Goal: Information Seeking & Learning: Learn about a topic

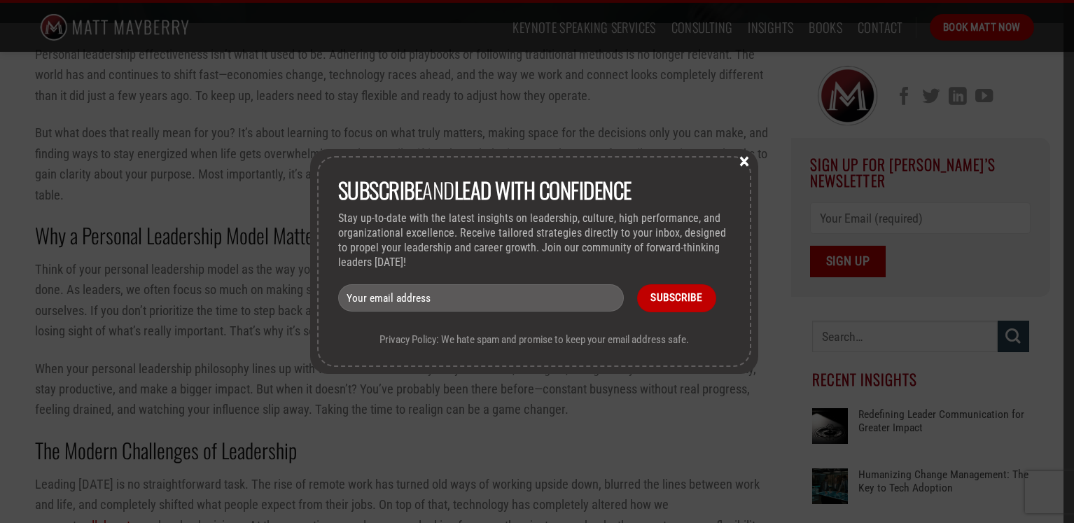
click at [749, 159] on button "×" at bounding box center [744, 160] width 21 height 13
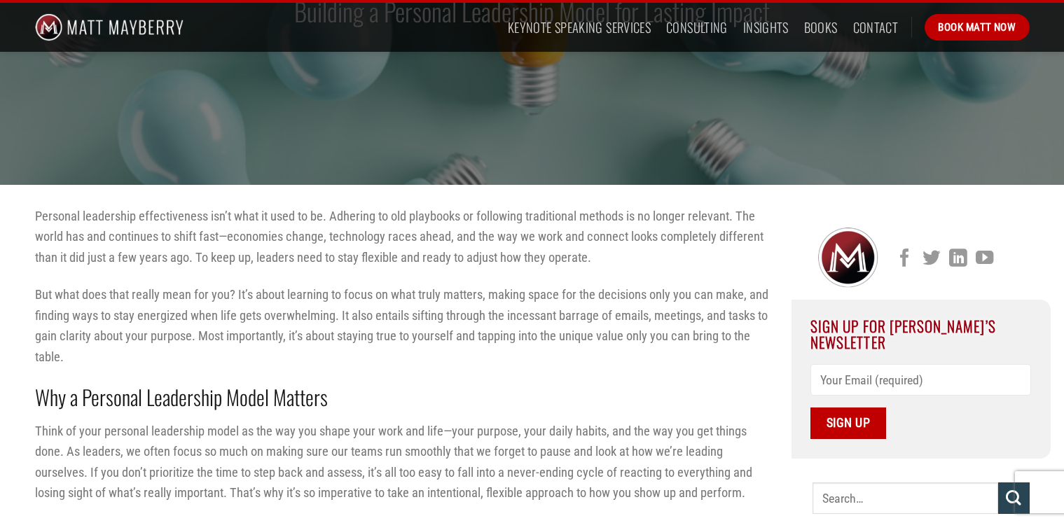
scroll to position [260, 0]
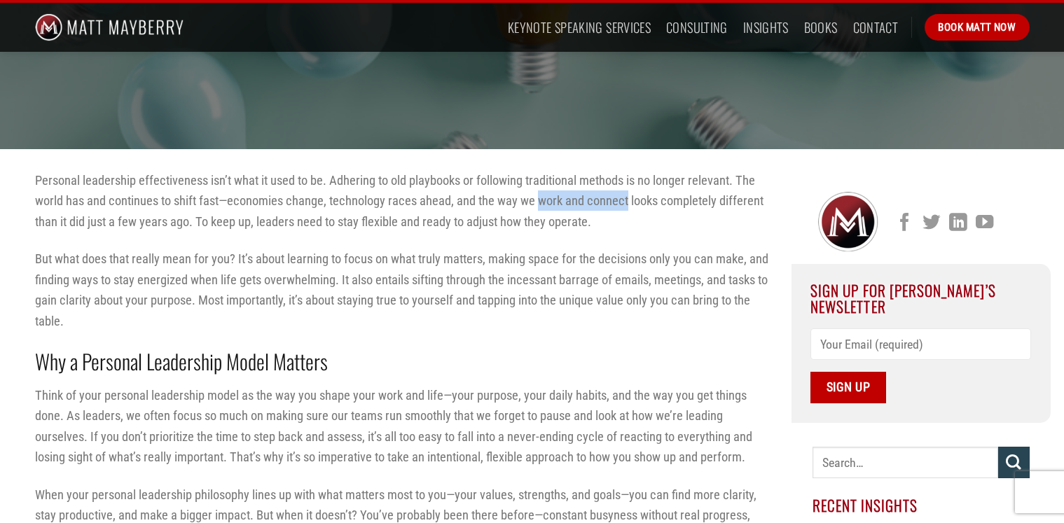
drag, startPoint x: 538, startPoint y: 202, endPoint x: 625, endPoint y: 193, distance: 88.0
click at [625, 193] on p "Personal leadership effectiveness isn’t what it used to be. Adhering to old pla…" at bounding box center [402, 201] width 735 height 62
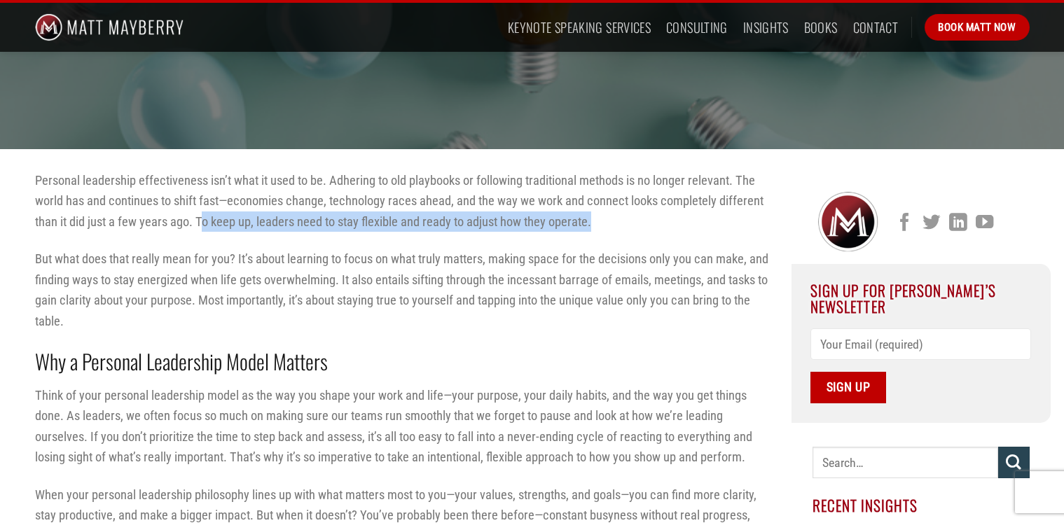
drag, startPoint x: 201, startPoint y: 220, endPoint x: 598, endPoint y: 221, distance: 397.0
click at [596, 220] on p "Personal leadership effectiveness isn’t what it used to be. Adhering to old pla…" at bounding box center [402, 201] width 735 height 62
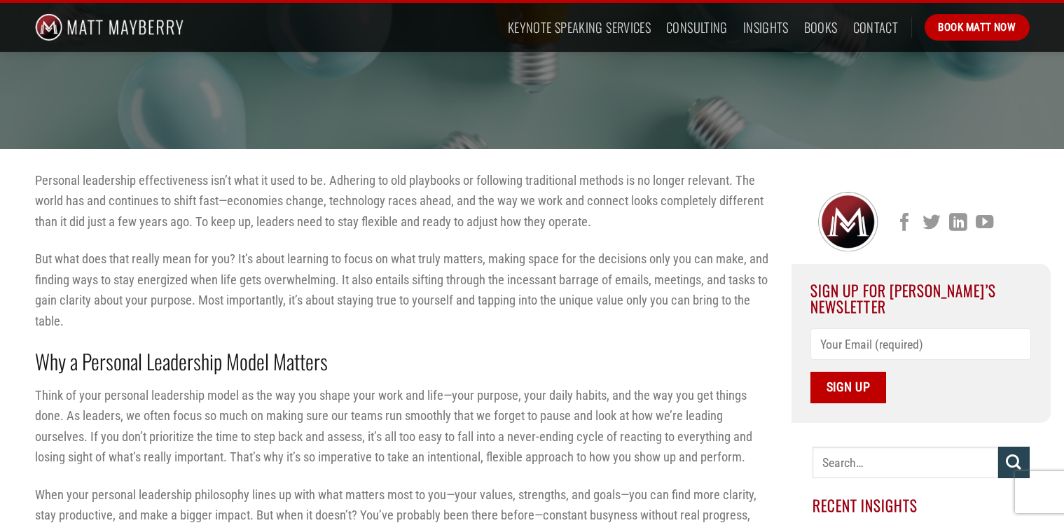
drag, startPoint x: 239, startPoint y: 259, endPoint x: 300, endPoint y: 272, distance: 62.2
click at [399, 260] on p "But what does that really mean for you? It’s about learning to focus on what tr…" at bounding box center [402, 290] width 735 height 83
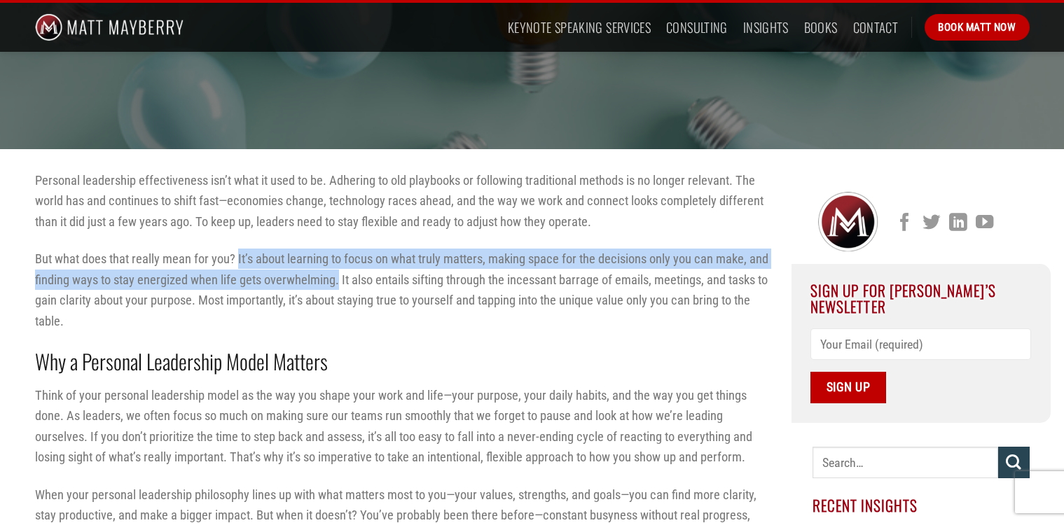
drag, startPoint x: 239, startPoint y: 258, endPoint x: 338, endPoint y: 284, distance: 102.8
click at [338, 284] on p "But what does that really mean for you? It’s about learning to focus on what tr…" at bounding box center [402, 290] width 735 height 83
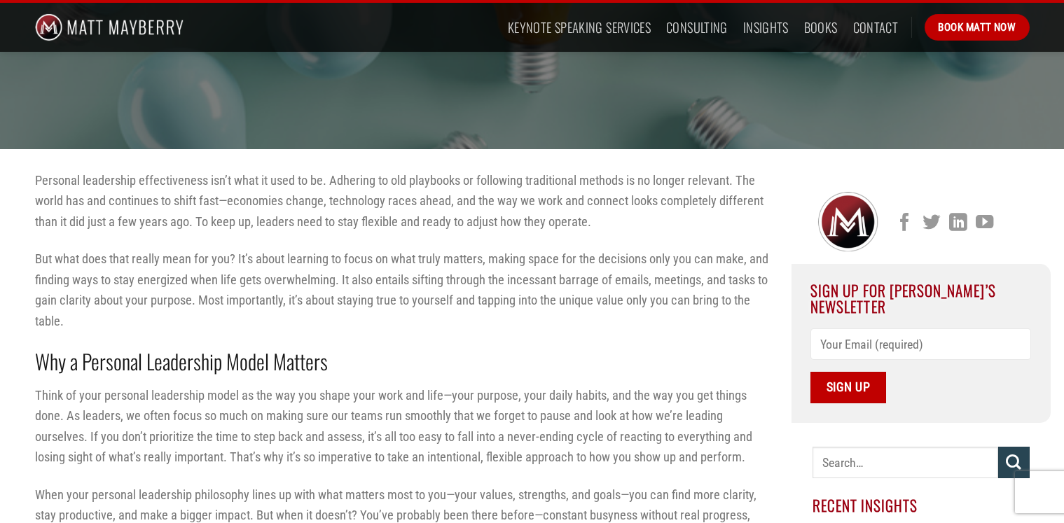
click at [512, 313] on p "But what does that really mean for you? It’s about learning to focus on what tr…" at bounding box center [402, 290] width 735 height 83
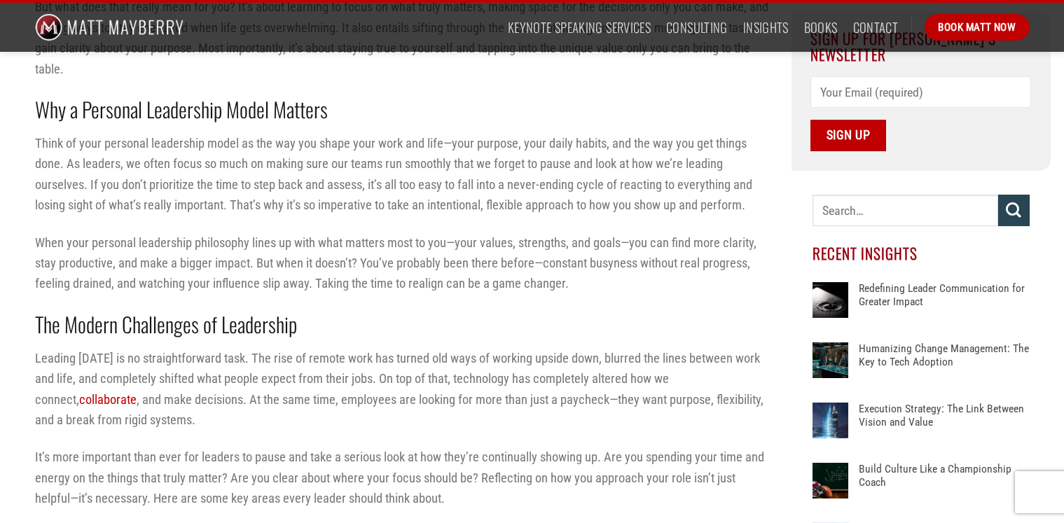
scroll to position [387, 0]
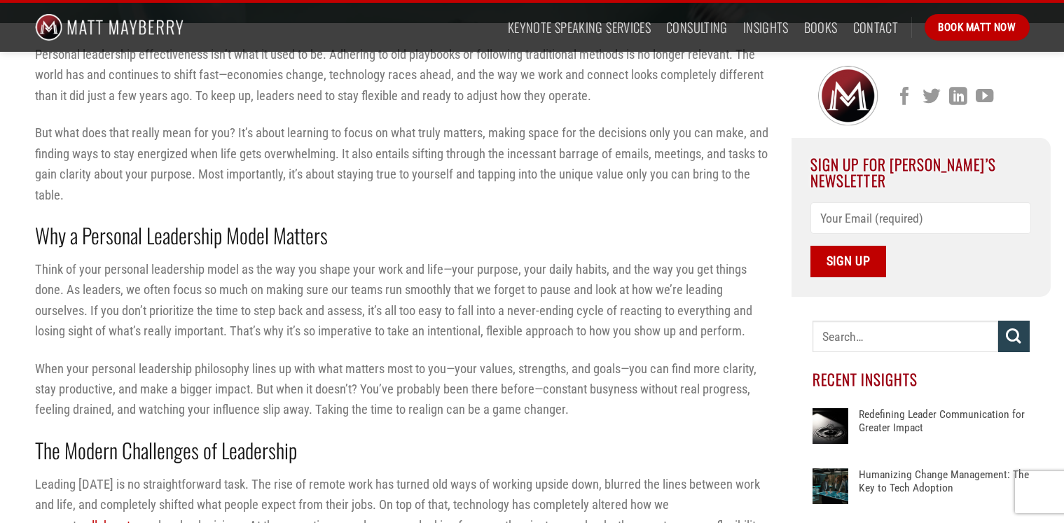
drag, startPoint x: 342, startPoint y: 152, endPoint x: 415, endPoint y: 161, distance: 72.7
click at [415, 161] on p "But what does that really mean for you? It’s about learning to focus on what tr…" at bounding box center [402, 164] width 735 height 83
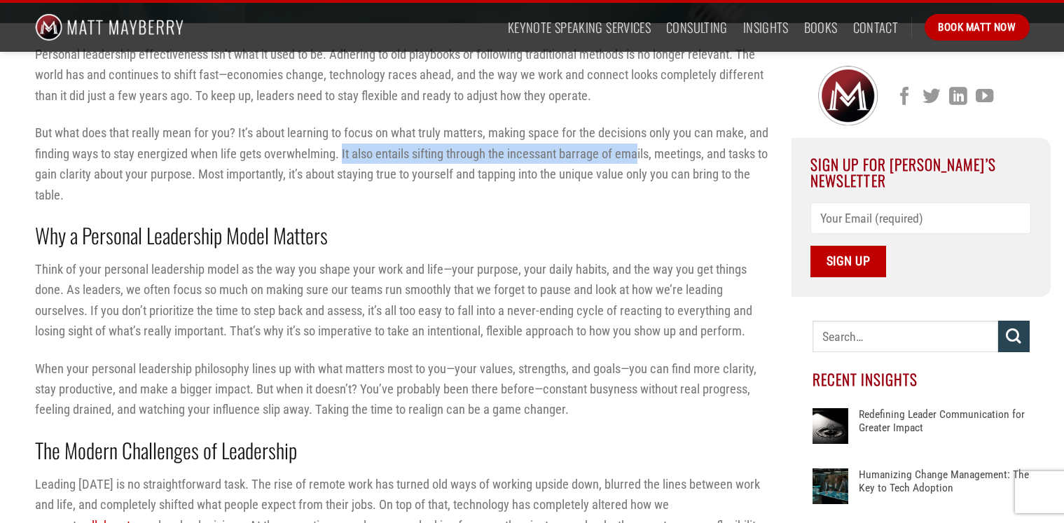
drag, startPoint x: 340, startPoint y: 153, endPoint x: 638, endPoint y: 160, distance: 297.7
click at [638, 160] on p "But what does that really mean for you? It’s about learning to focus on what tr…" at bounding box center [402, 164] width 735 height 83
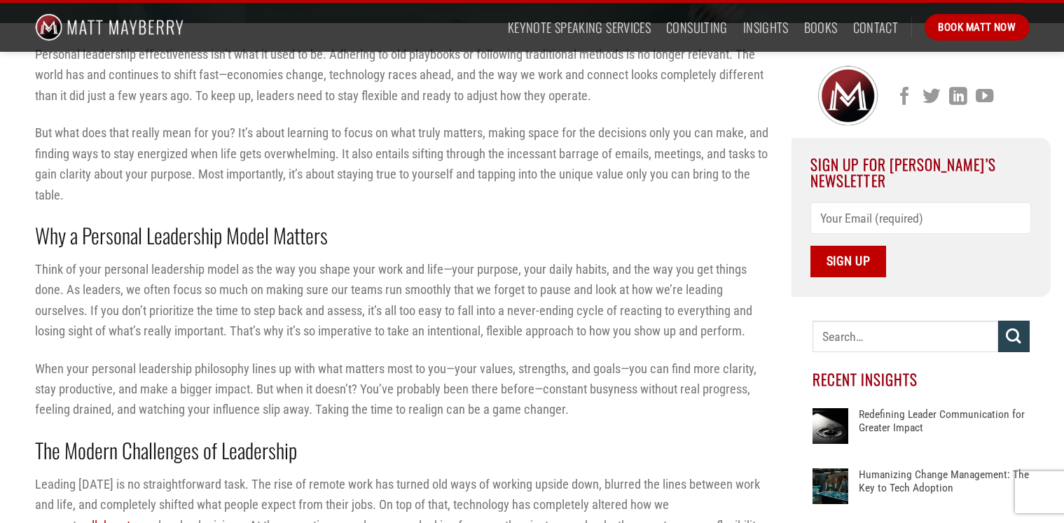
click at [677, 201] on p "But what does that really mean for you? It’s about learning to focus on what tr…" at bounding box center [402, 164] width 735 height 83
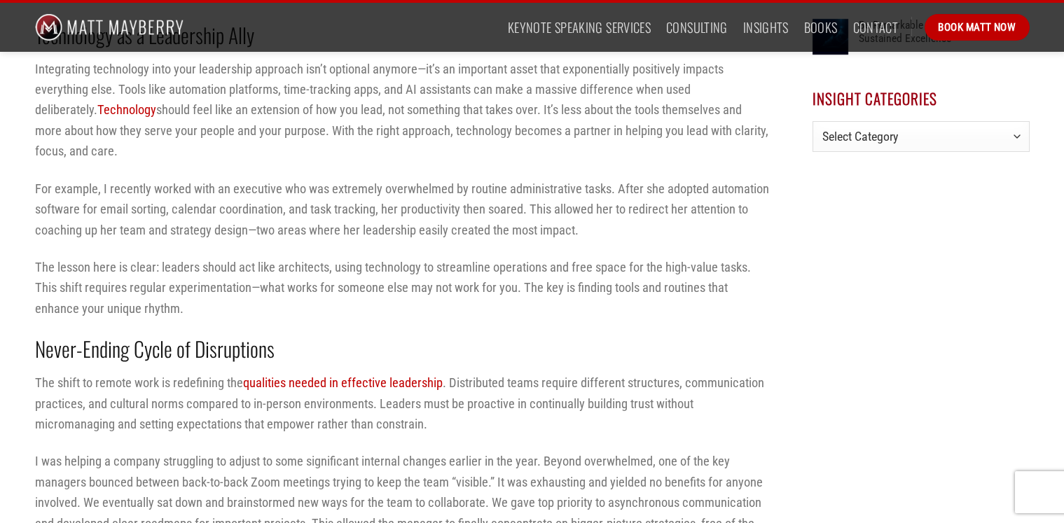
scroll to position [891, 0]
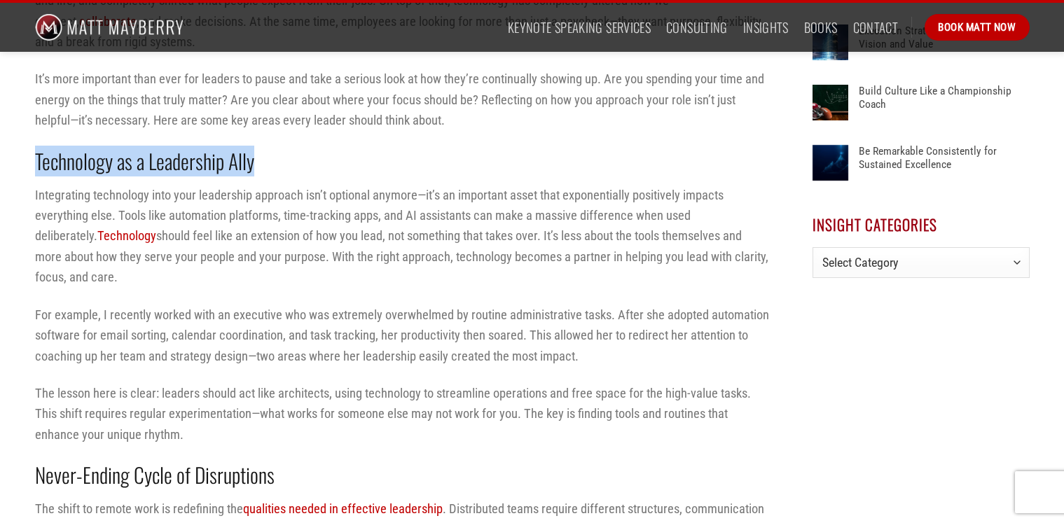
drag, startPoint x: 36, startPoint y: 162, endPoint x: 259, endPoint y: 171, distance: 223.6
click at [259, 171] on h2 "Technology as a Leadership Ally" at bounding box center [402, 161] width 735 height 27
click at [298, 161] on h2 "Technology as a Leadership Ally" at bounding box center [402, 161] width 735 height 27
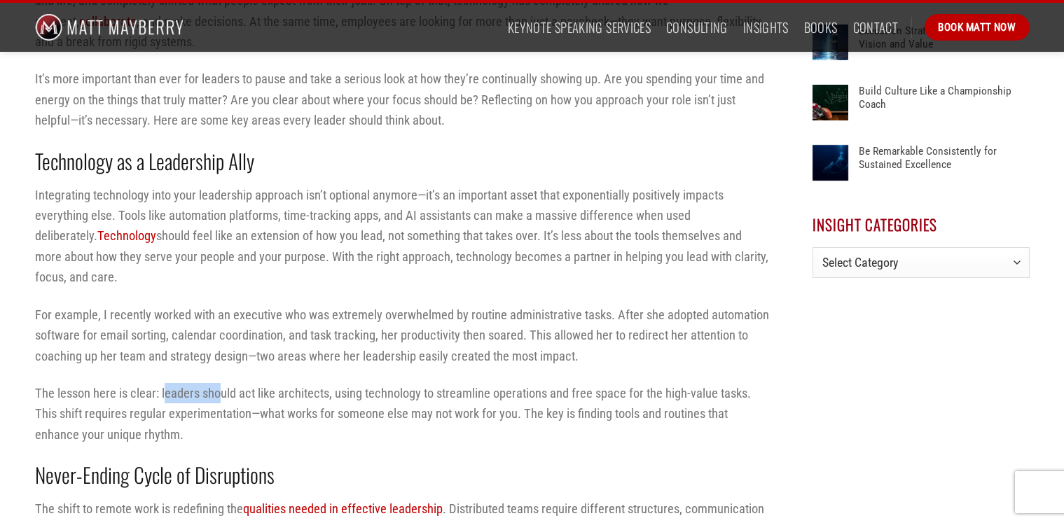
drag, startPoint x: 164, startPoint y: 391, endPoint x: 222, endPoint y: 394, distance: 58.2
click at [221, 394] on p "The lesson here is clear: leaders should act like architects, using technology …" at bounding box center [402, 414] width 735 height 62
drag, startPoint x: 225, startPoint y: 394, endPoint x: 218, endPoint y: 396, distance: 7.3
click at [225, 394] on p "The lesson here is clear: leaders should act like architects, using technology …" at bounding box center [402, 414] width 735 height 62
drag, startPoint x: 160, startPoint y: 394, endPoint x: 326, endPoint y: 401, distance: 165.4
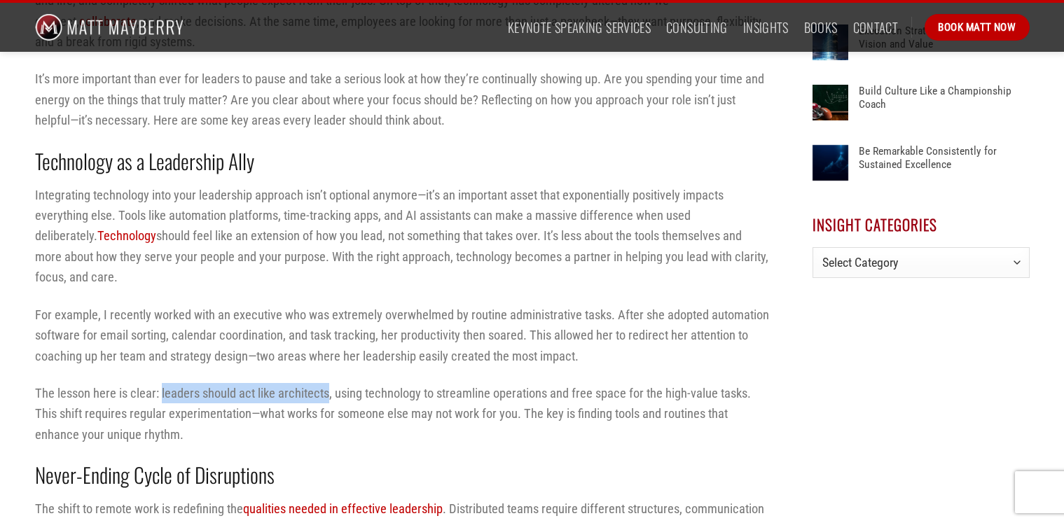
click at [326, 401] on p "The lesson here is clear: leaders should act like architects, using technology …" at bounding box center [402, 414] width 735 height 62
click at [546, 435] on p "The lesson here is clear: leaders should act like architects, using technology …" at bounding box center [402, 414] width 735 height 62
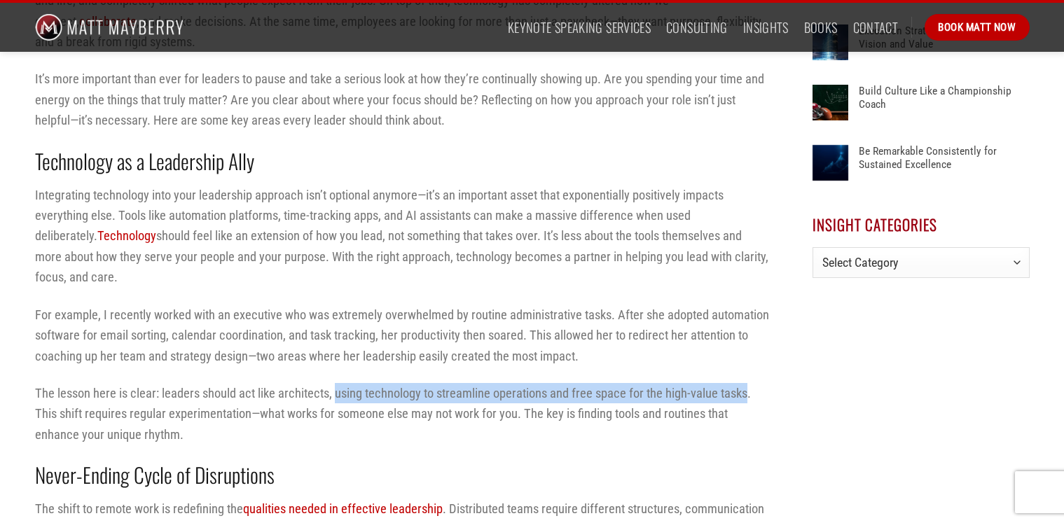
drag, startPoint x: 335, startPoint y: 396, endPoint x: 746, endPoint y: 391, distance: 411.0
click at [746, 391] on p "The lesson here is clear: leaders should act like architects, using technology …" at bounding box center [402, 414] width 735 height 62
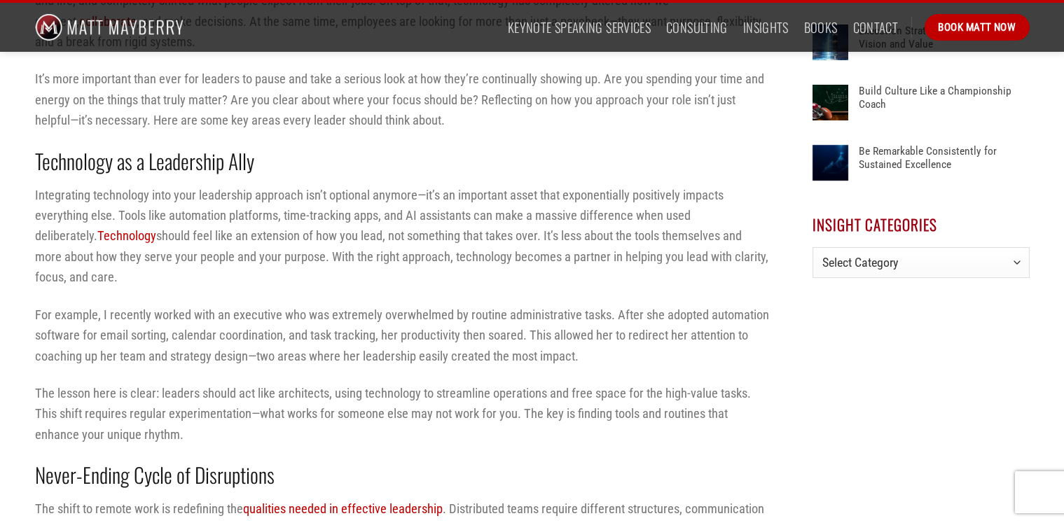
click at [225, 414] on p "The lesson here is clear: leaders should act like architects, using technology …" at bounding box center [402, 414] width 735 height 62
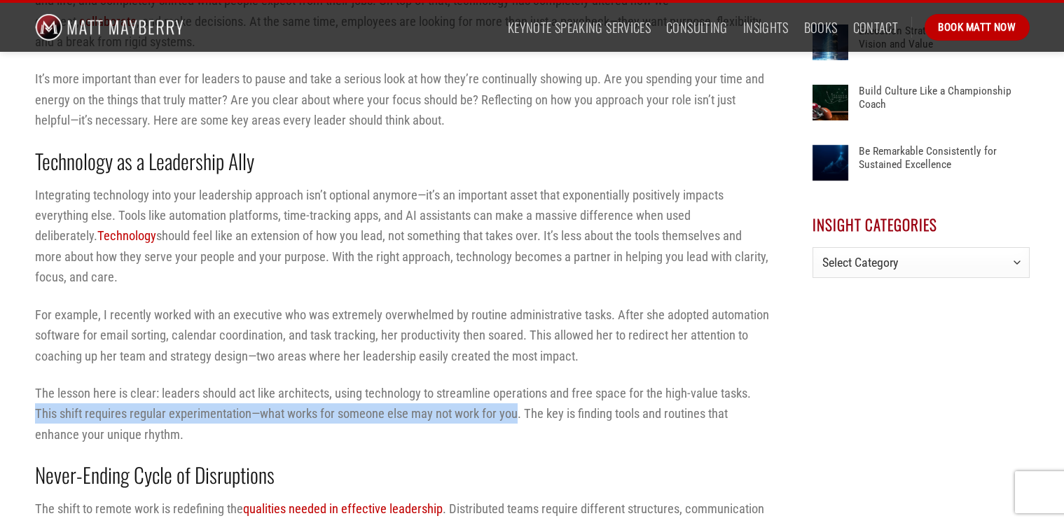
drag, startPoint x: 34, startPoint y: 412, endPoint x: 517, endPoint y: 408, distance: 482.5
click at [517, 408] on p "The lesson here is clear: leaders should act like architects, using technology …" at bounding box center [402, 414] width 735 height 62
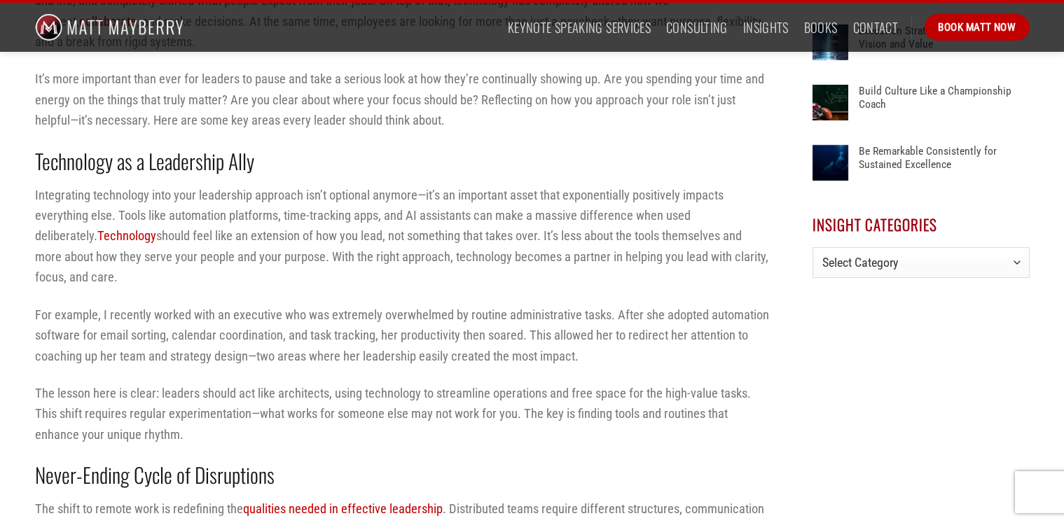
click at [623, 433] on p "The lesson here is clear: leaders should act like architects, using technology …" at bounding box center [402, 414] width 735 height 62
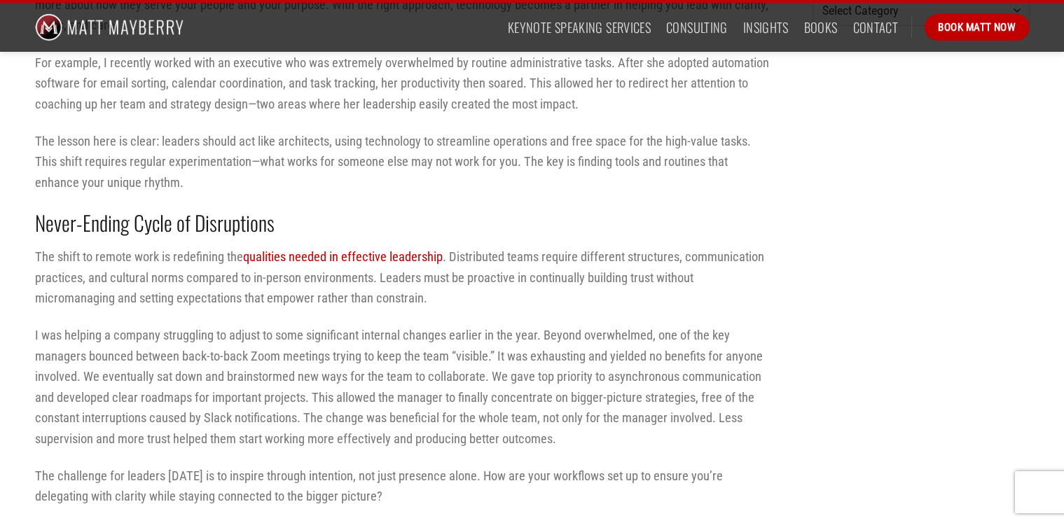
scroll to position [1269, 0]
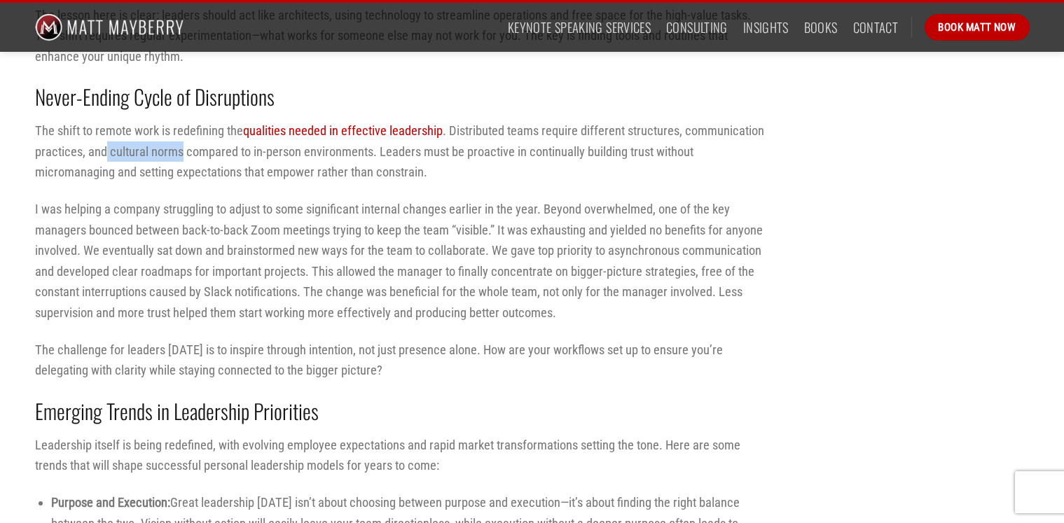
drag, startPoint x: 107, startPoint y: 150, endPoint x: 180, endPoint y: 151, distance: 72.8
click at [180, 151] on p "The shift to remote work is redefining the qualities needed in effective leader…" at bounding box center [402, 151] width 735 height 62
click at [531, 172] on p "The shift to remote work is redefining the qualities needed in effective leader…" at bounding box center [402, 151] width 735 height 62
click at [599, 168] on p "The shift to remote work is redefining the qualities needed in effective leader…" at bounding box center [402, 151] width 735 height 62
drag, startPoint x: 381, startPoint y: 152, endPoint x: 534, endPoint y: 151, distance: 152.7
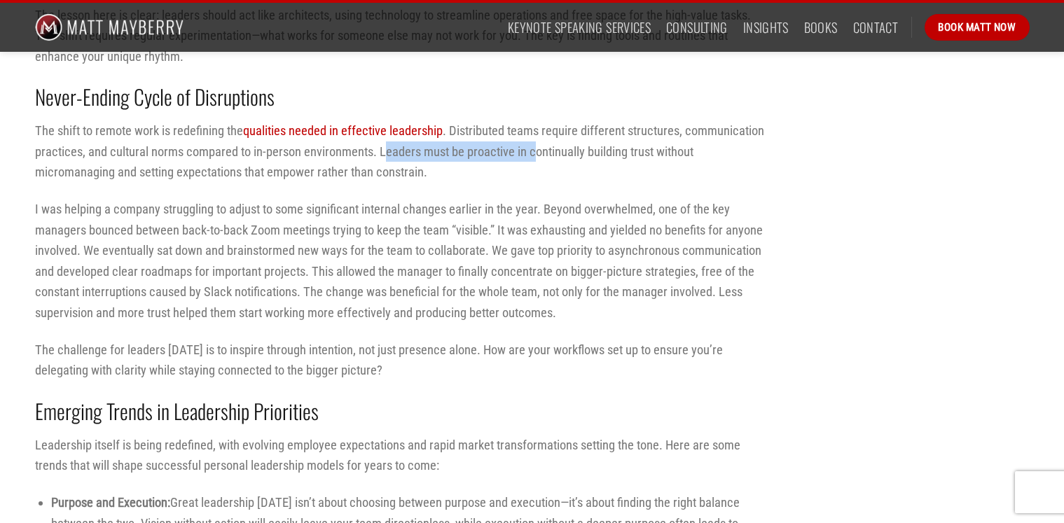
click at [534, 151] on p "The shift to remote work is redefining the qualities needed in effective leader…" at bounding box center [402, 151] width 735 height 62
click at [378, 158] on p "The shift to remote work is redefining the qualities needed in effective leader…" at bounding box center [402, 151] width 735 height 62
click at [389, 151] on p "The shift to remote work is redefining the qualities needed in effective leader…" at bounding box center [402, 151] width 735 height 62
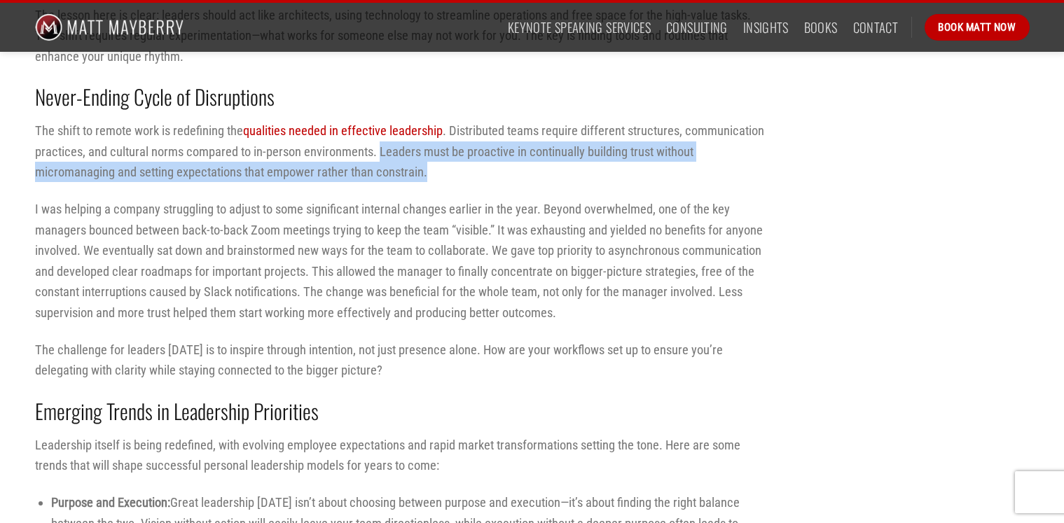
drag, startPoint x: 378, startPoint y: 153, endPoint x: 427, endPoint y: 165, distance: 50.4
click at [427, 165] on p "The shift to remote work is redefining the qualities needed in effective leader…" at bounding box center [402, 151] width 735 height 62
click at [629, 181] on p "The shift to remote work is redefining the qualities needed in effective leader…" at bounding box center [402, 151] width 735 height 62
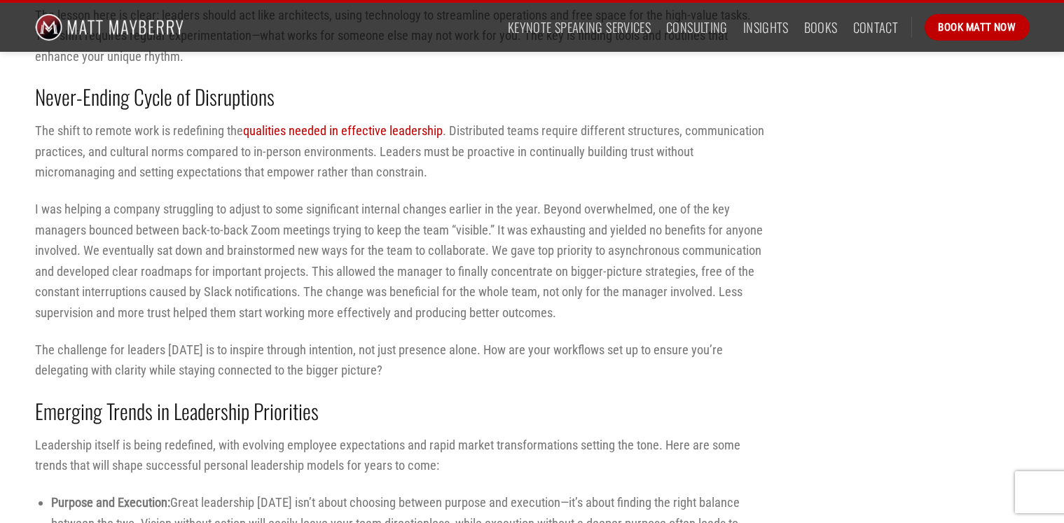
click at [600, 181] on p "The shift to remote work is redefining the qualities needed in effective leader…" at bounding box center [402, 151] width 735 height 62
drag, startPoint x: 379, startPoint y: 154, endPoint x: 513, endPoint y: 153, distance: 134.4
click at [513, 153] on p "The shift to remote work is redefining the qualities needed in effective leader…" at bounding box center [402, 151] width 735 height 62
click at [531, 166] on p "The shift to remote work is redefining the qualities needed in effective leader…" at bounding box center [402, 151] width 735 height 62
drag, startPoint x: 527, startPoint y: 152, endPoint x: 651, endPoint y: 155, distance: 124.0
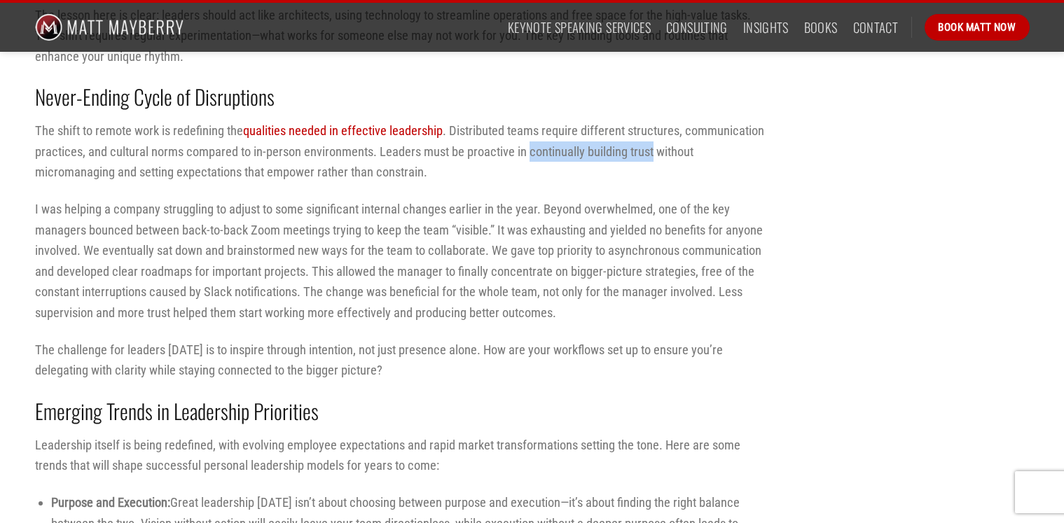
click at [651, 155] on p "The shift to remote work is redefining the qualities needed in effective leader…" at bounding box center [402, 151] width 735 height 62
drag, startPoint x: 608, startPoint y: 163, endPoint x: 550, endPoint y: 165, distance: 58.8
click at [608, 164] on p "The shift to remote work is redefining the qualities needed in effective leader…" at bounding box center [402, 151] width 735 height 62
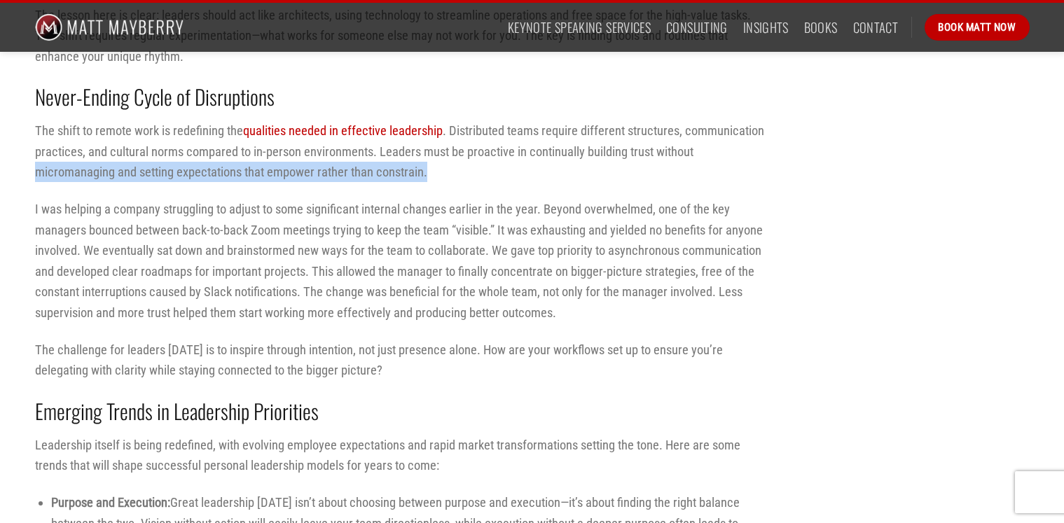
drag, startPoint x: 39, startPoint y: 173, endPoint x: 429, endPoint y: 169, distance: 390.7
click at [429, 169] on p "The shift to remote work is redefining the qualities needed in effective leader…" at bounding box center [402, 151] width 735 height 62
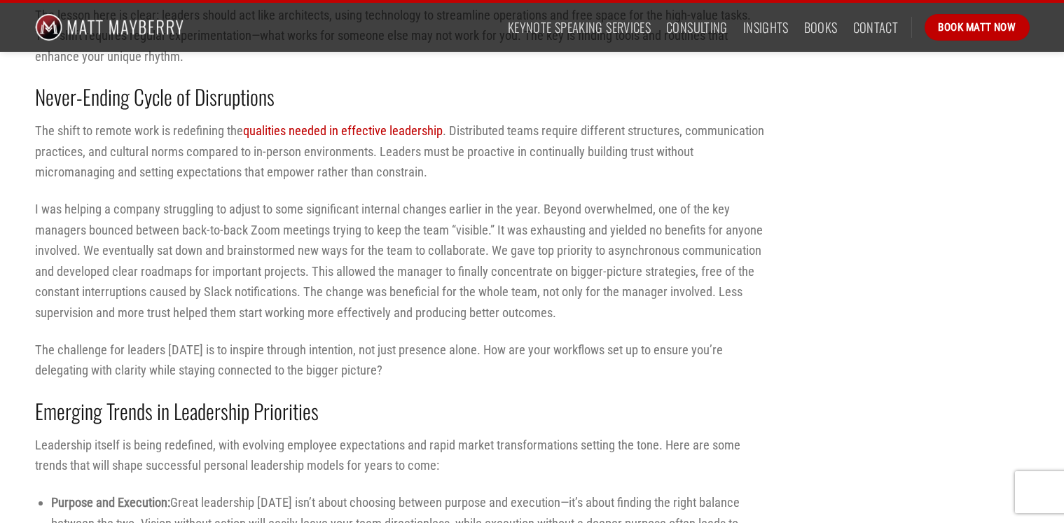
click at [515, 184] on div "Personal leadership effectiveness isn’t what it used to be. Adhering to old pla…" at bounding box center [402, 400] width 735 height 2477
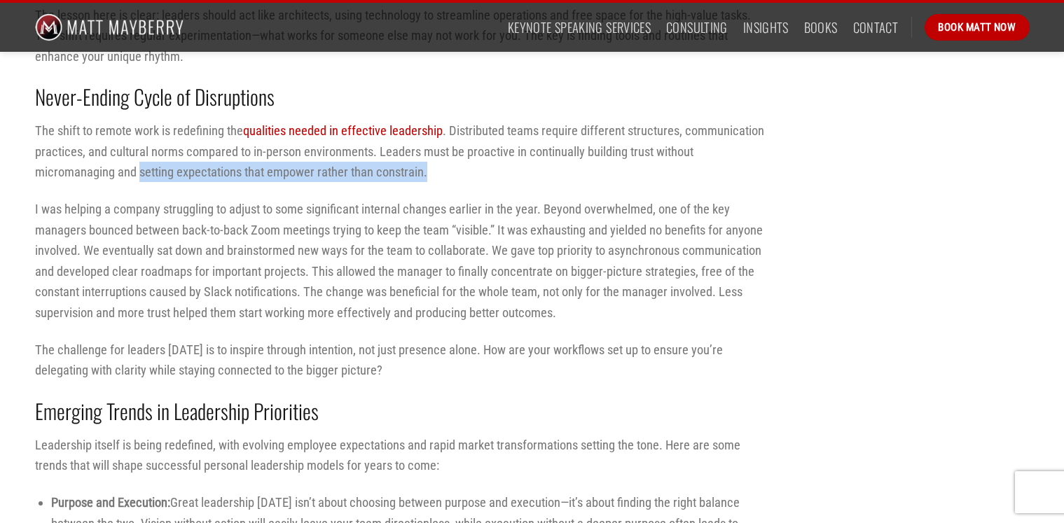
drag, startPoint x: 140, startPoint y: 170, endPoint x: 436, endPoint y: 172, distance: 296.2
click at [436, 172] on p "The shift to remote work is redefining the qualities needed in effective leader…" at bounding box center [402, 151] width 735 height 62
click at [609, 173] on p "The shift to remote work is redefining the qualities needed in effective leader…" at bounding box center [402, 151] width 735 height 62
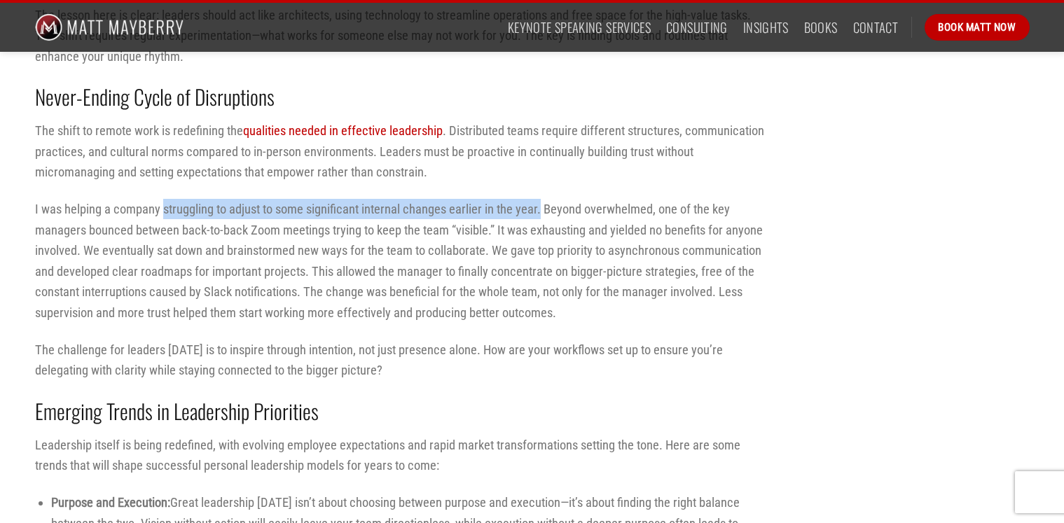
drag, startPoint x: 164, startPoint y: 207, endPoint x: 540, endPoint y: 215, distance: 376.1
click at [540, 215] on p "I was helping a company struggling to adjust to some significant internal chang…" at bounding box center [402, 261] width 735 height 124
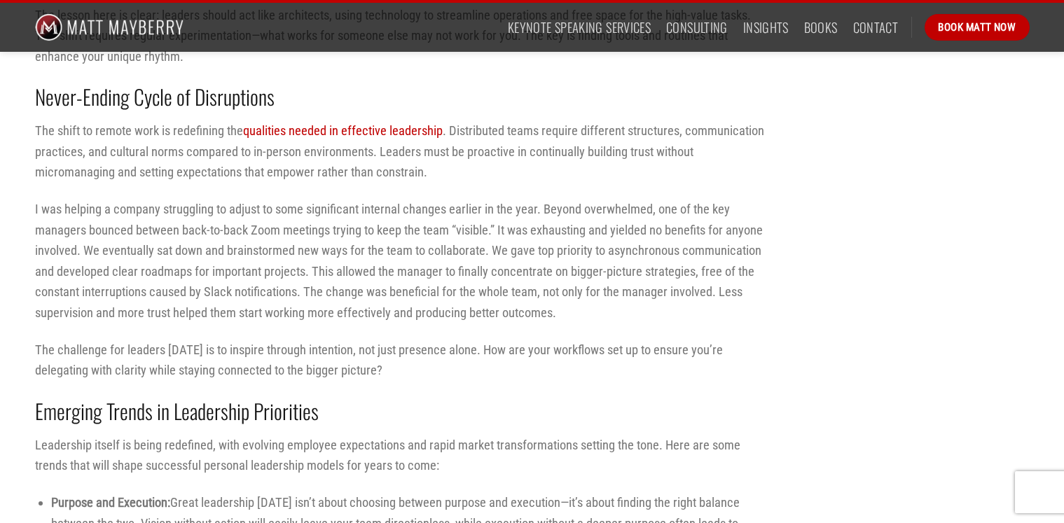
click at [567, 214] on p "I was helping a company struggling to adjust to some significant internal chang…" at bounding box center [402, 261] width 735 height 124
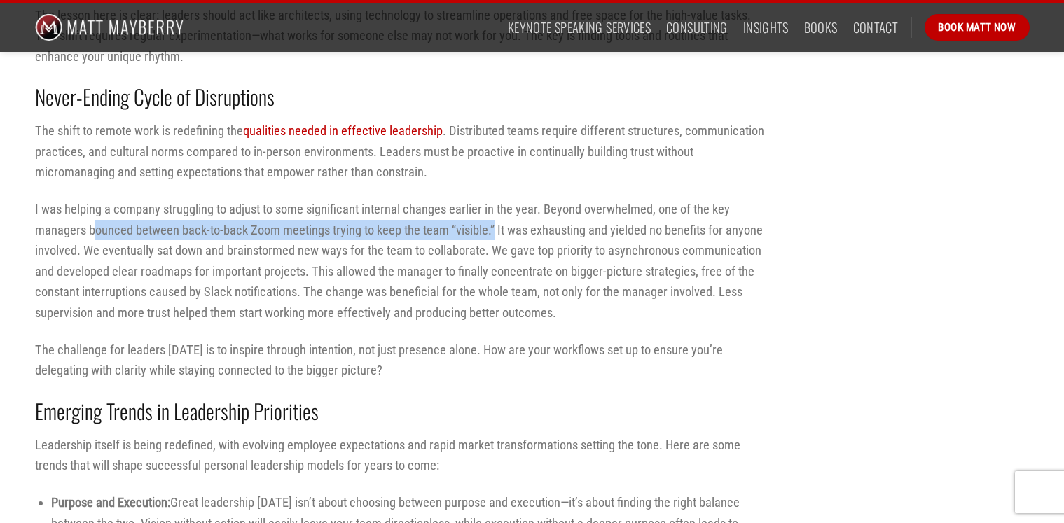
drag, startPoint x: 92, startPoint y: 232, endPoint x: 494, endPoint y: 228, distance: 401.9
click at [494, 228] on p "I was helping a company struggling to adjust to some significant internal chang…" at bounding box center [402, 261] width 735 height 124
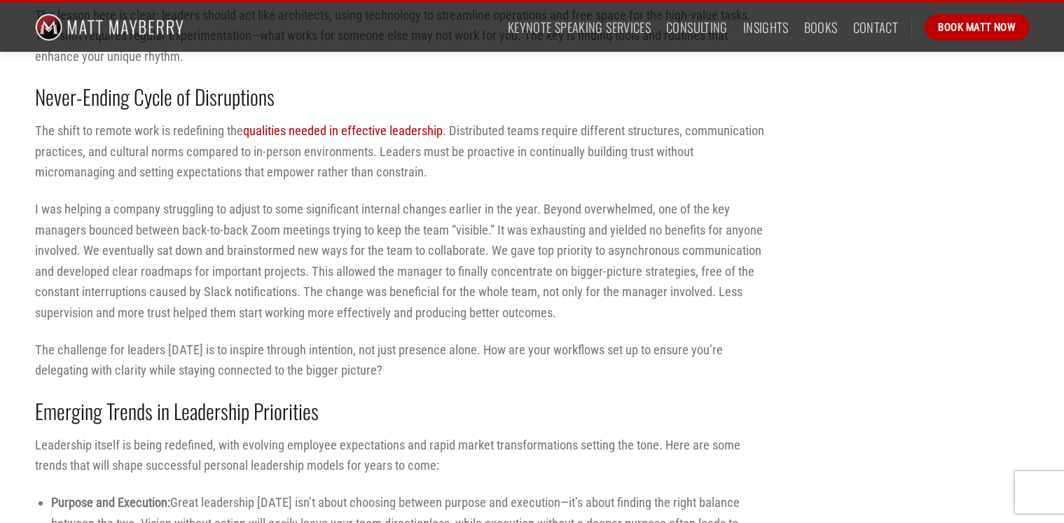
click at [604, 305] on p "I was helping a company struggling to adjust to some significant internal chang…" at bounding box center [402, 261] width 735 height 124
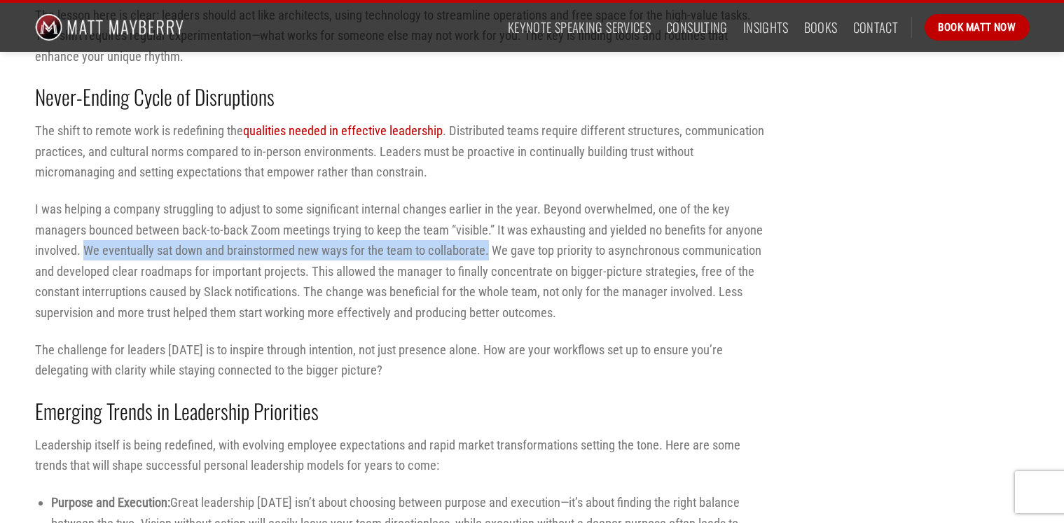
drag, startPoint x: 83, startPoint y: 248, endPoint x: 488, endPoint y: 251, distance: 404.7
click at [488, 251] on p "I was helping a company struggling to adjust to some significant internal chang…" at bounding box center [402, 261] width 735 height 124
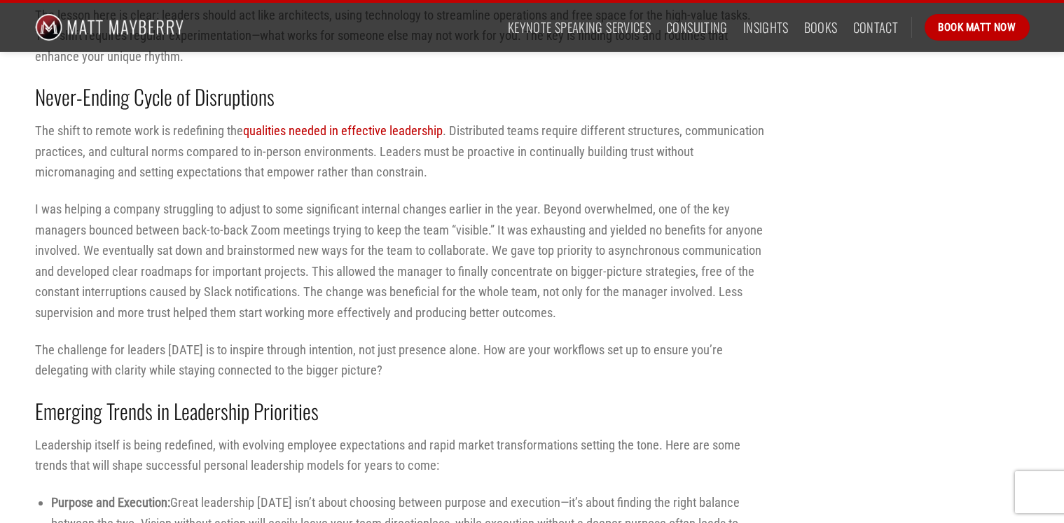
click at [618, 309] on p "I was helping a company struggling to adjust to some significant internal chang…" at bounding box center [402, 261] width 735 height 124
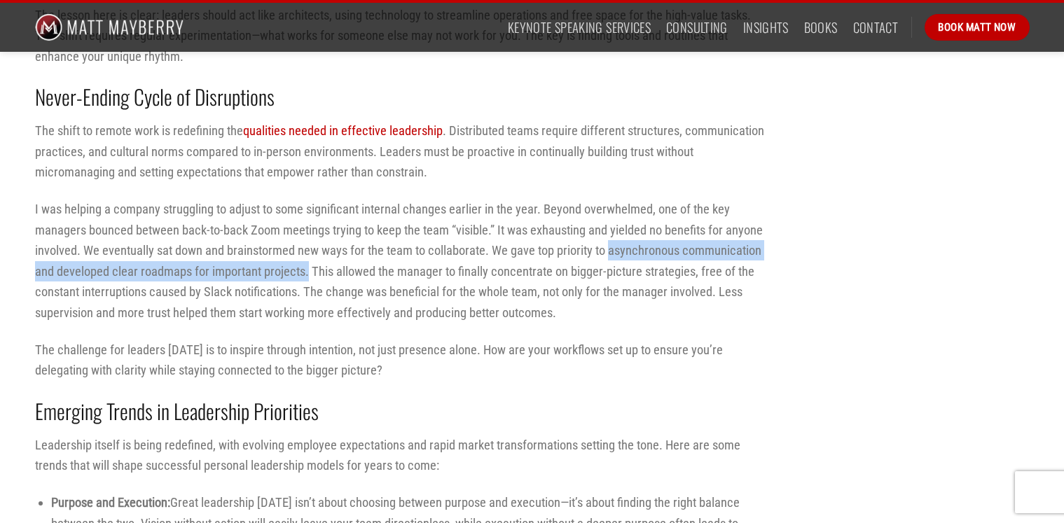
drag, startPoint x: 609, startPoint y: 253, endPoint x: 307, endPoint y: 264, distance: 302.7
click at [307, 264] on p "I was helping a company struggling to adjust to some significant internal chang…" at bounding box center [402, 261] width 735 height 124
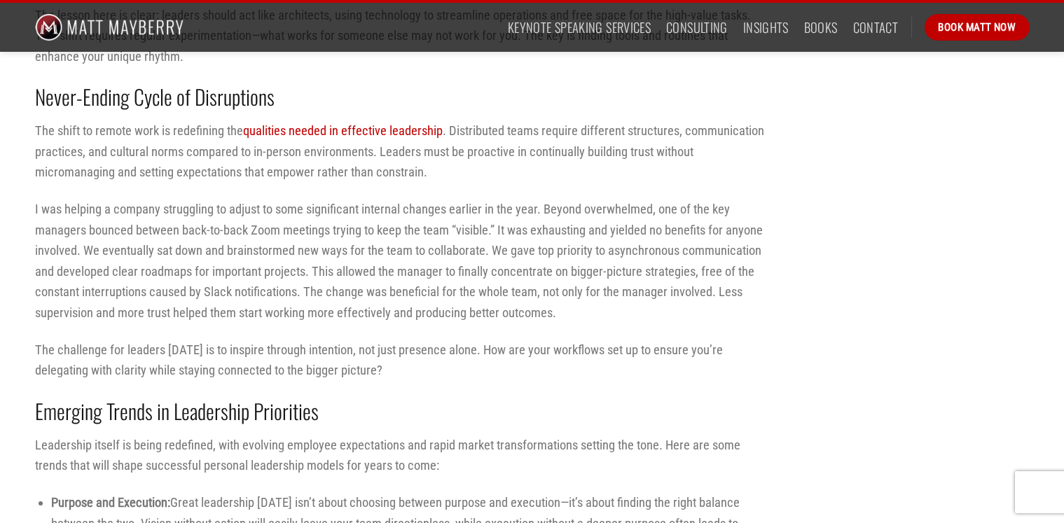
click at [619, 316] on p "I was helping a company struggling to adjust to some significant internal chang…" at bounding box center [402, 261] width 735 height 124
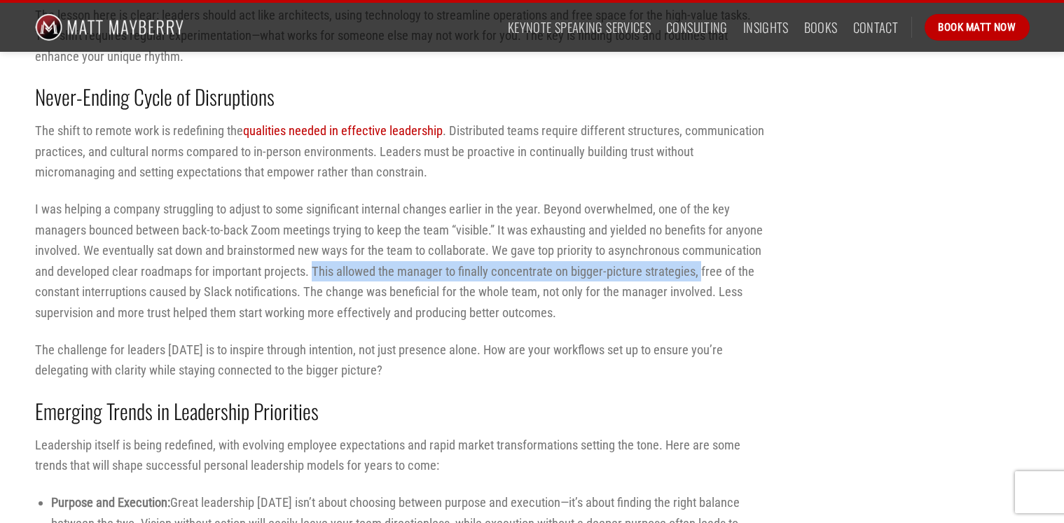
drag, startPoint x: 312, startPoint y: 270, endPoint x: 699, endPoint y: 266, distance: 386.5
click at [699, 266] on p "I was helping a company struggling to adjust to some significant internal chang…" at bounding box center [402, 261] width 735 height 124
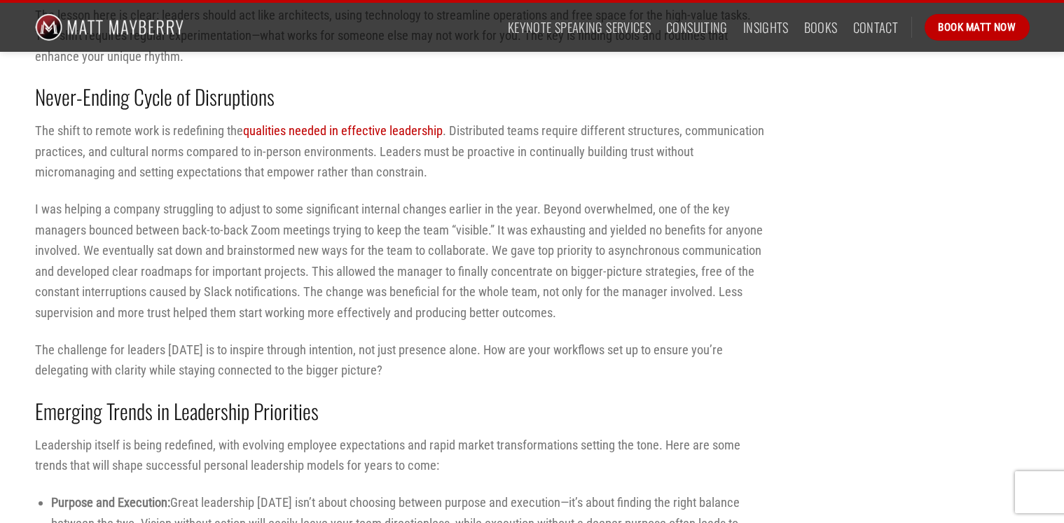
click at [636, 308] on p "I was helping a company struggling to adjust to some significant internal chang…" at bounding box center [402, 261] width 735 height 124
drag, startPoint x: 207, startPoint y: 291, endPoint x: 302, endPoint y: 287, distance: 95.3
click at [302, 287] on p "I was helping a company struggling to adjust to some significant internal chang…" at bounding box center [402, 261] width 735 height 124
click at [630, 311] on p "I was helping a company struggling to adjust to some significant internal chang…" at bounding box center [402, 261] width 735 height 124
drag, startPoint x: 570, startPoint y: 270, endPoint x: 696, endPoint y: 273, distance: 126.1
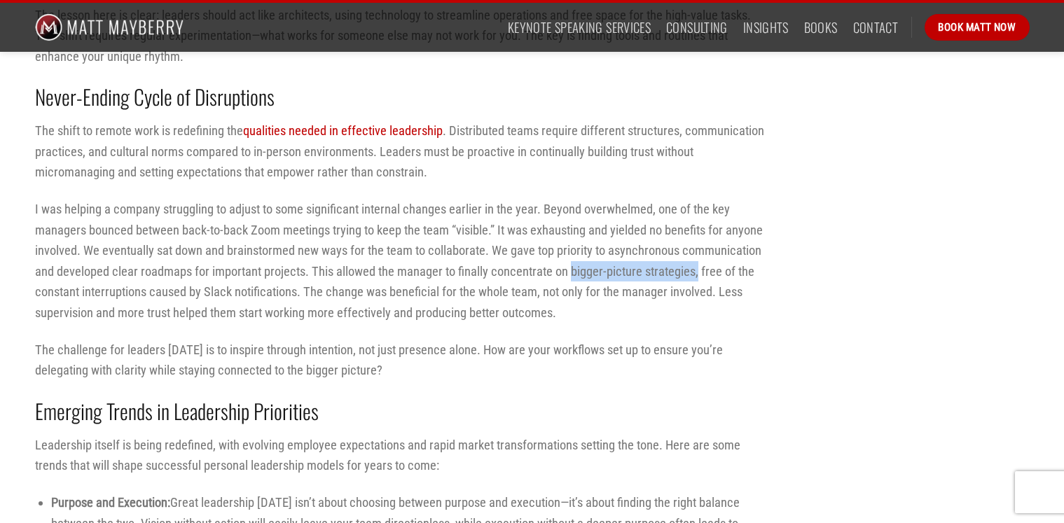
click at [696, 273] on p "I was helping a company struggling to adjust to some significant internal chang…" at bounding box center [402, 261] width 735 height 124
click at [653, 304] on p "I was helping a company struggling to adjust to some significant internal chang…" at bounding box center [402, 261] width 735 height 124
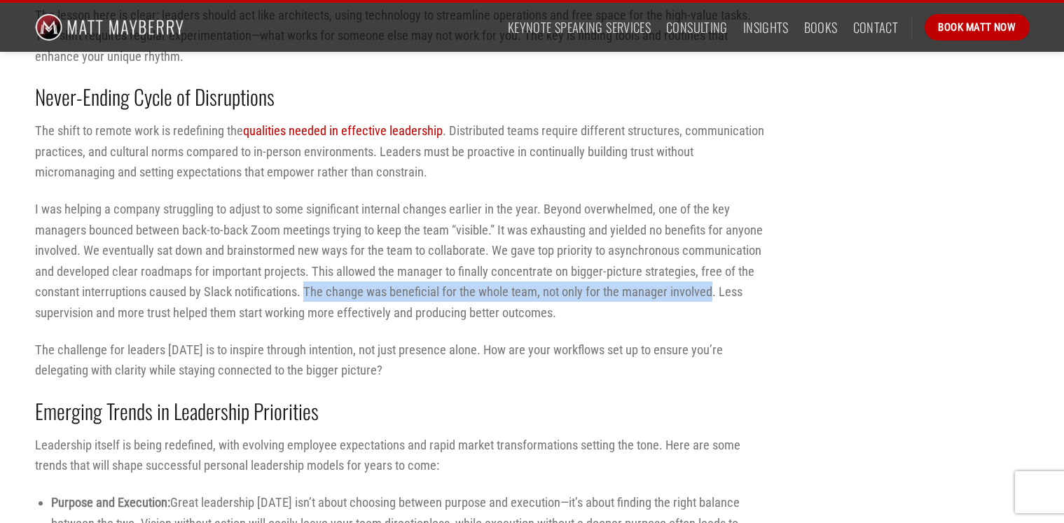
drag, startPoint x: 306, startPoint y: 290, endPoint x: 712, endPoint y: 291, distance: 406.1
click at [712, 291] on p "I was helping a company struggling to adjust to some significant internal chang…" at bounding box center [402, 261] width 735 height 124
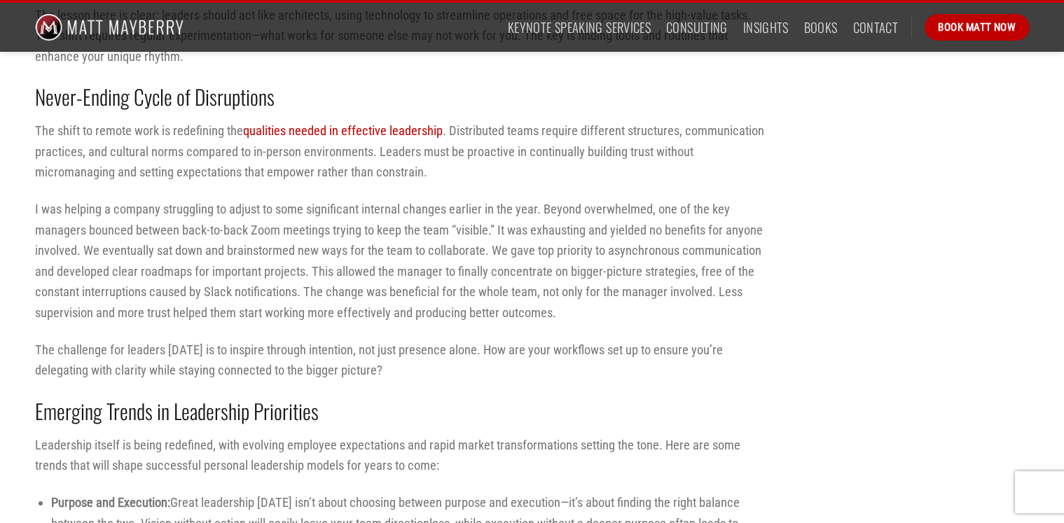
click at [658, 308] on p "I was helping a company struggling to adjust to some significant internal chang…" at bounding box center [402, 261] width 735 height 124
click at [607, 312] on p "I was helping a company struggling to adjust to some significant internal chang…" at bounding box center [402, 261] width 735 height 124
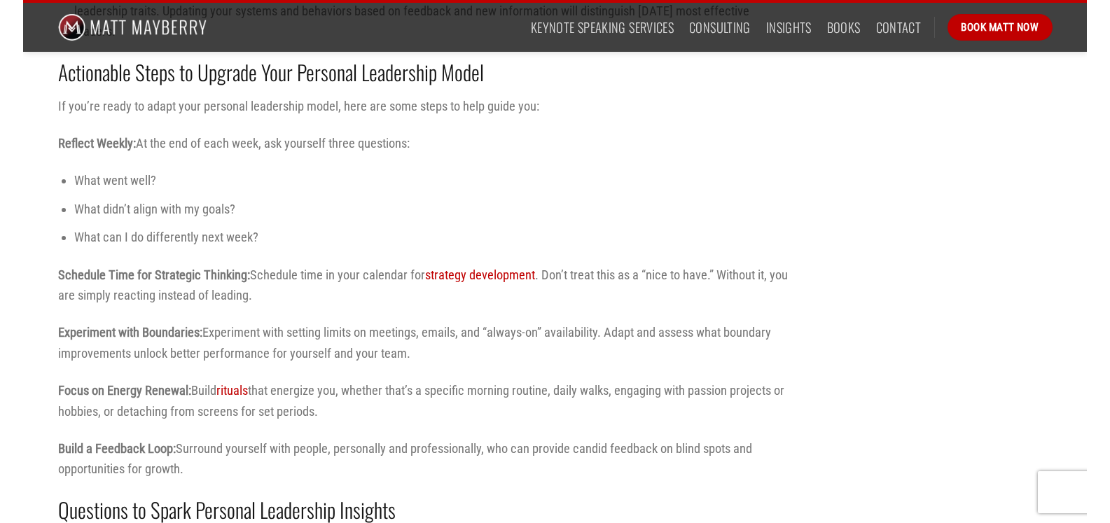
scroll to position [2025, 0]
